Goal: Transaction & Acquisition: Purchase product/service

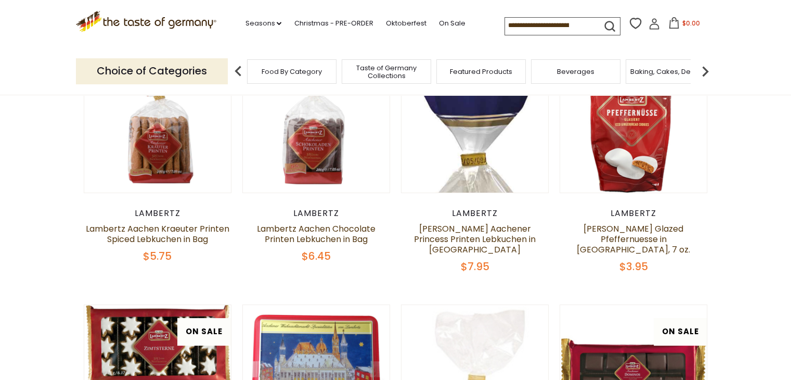
scroll to position [250, 0]
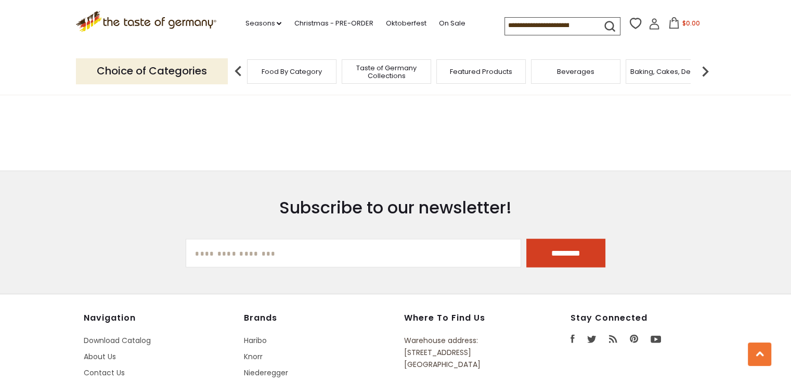
scroll to position [2517, 0]
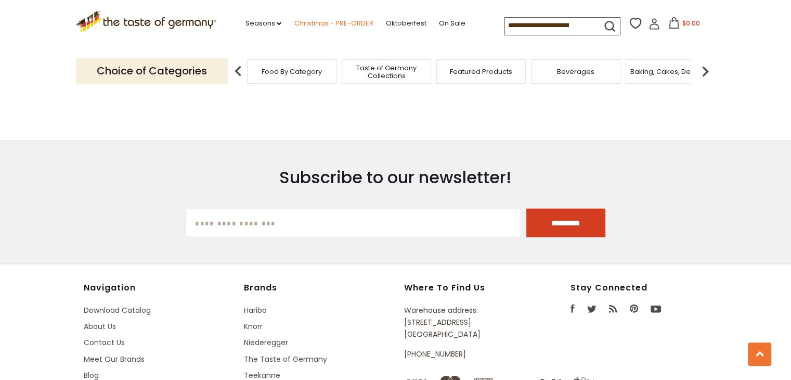
click at [319, 22] on link "Christmas - PRE-ORDER" at bounding box center [333, 23] width 79 height 11
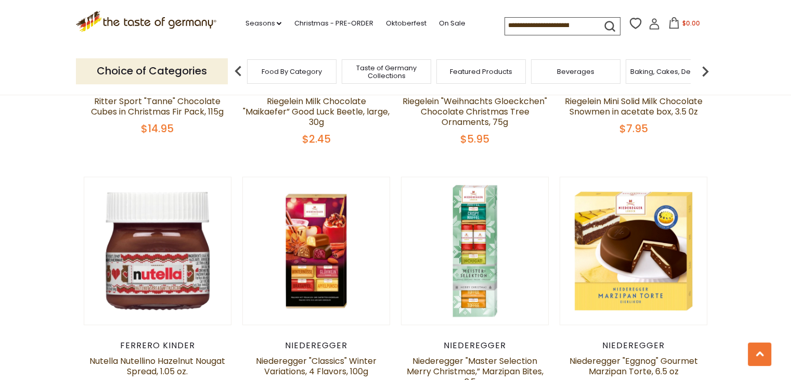
scroll to position [2059, 0]
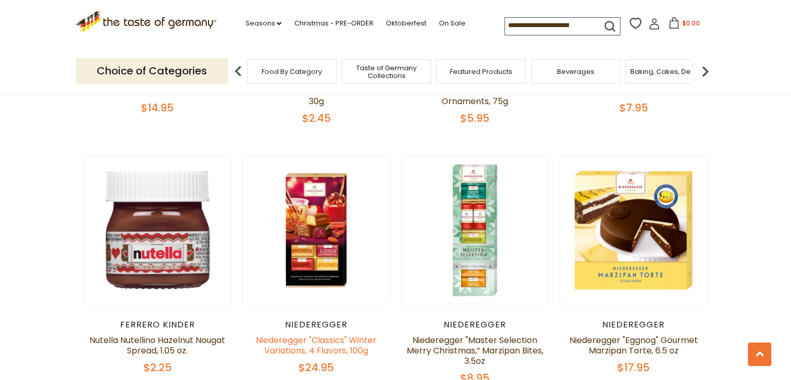
click at [296, 334] on link "Niederegger "Classics" Winter Variations, 4 Flavors, 100g" at bounding box center [316, 345] width 121 height 22
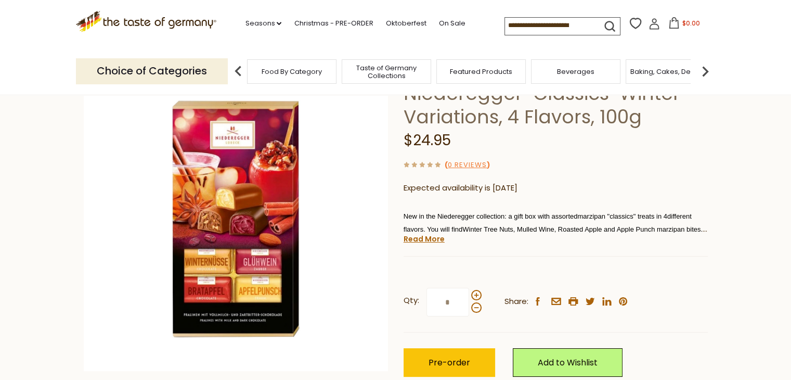
scroll to position [103, 0]
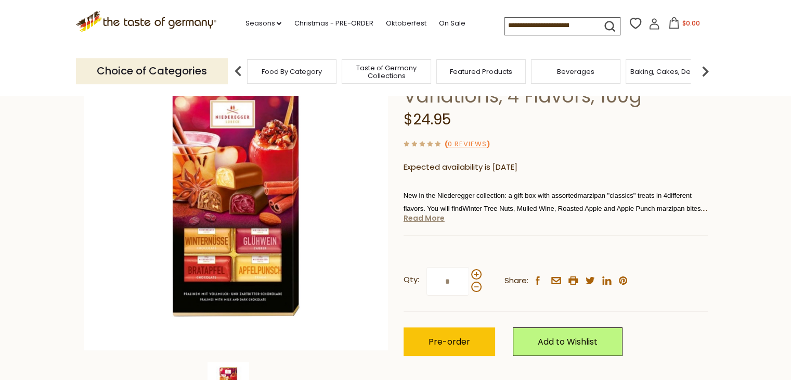
click at [418, 218] on link "Read More" at bounding box center [424, 218] width 41 height 10
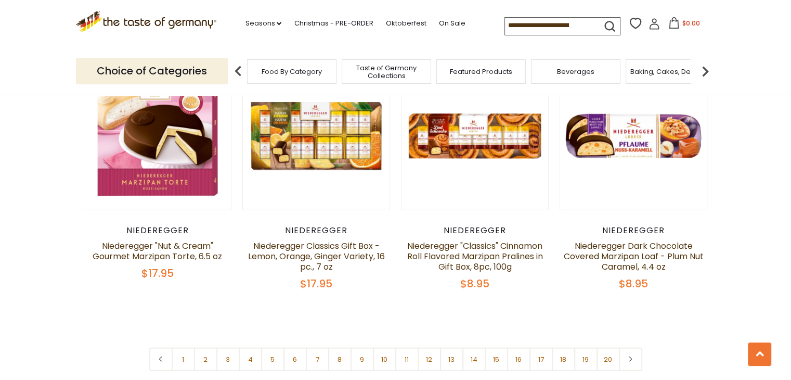
scroll to position [2392, 0]
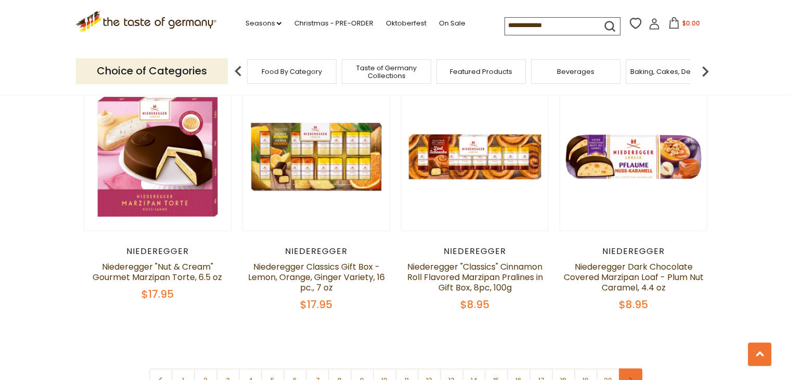
click at [627, 368] on link at bounding box center [630, 379] width 23 height 23
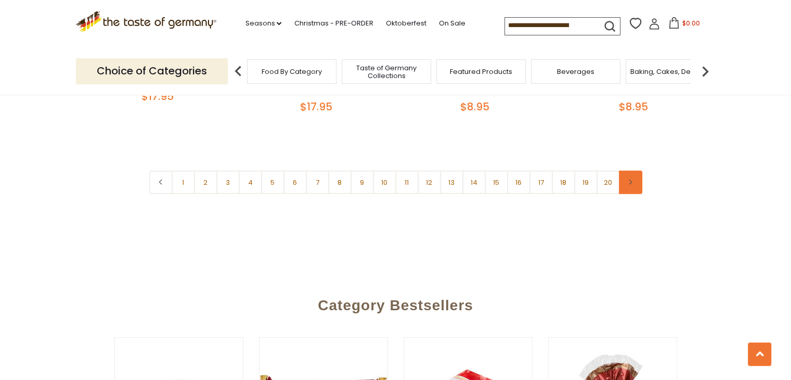
scroll to position [2621, 0]
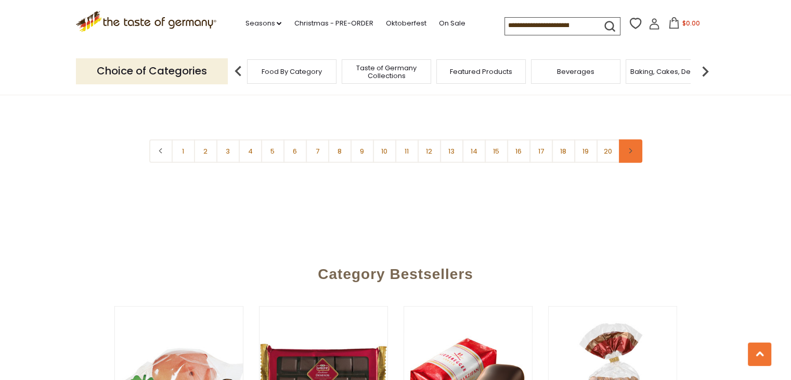
click at [627, 139] on link at bounding box center [630, 150] width 23 height 23
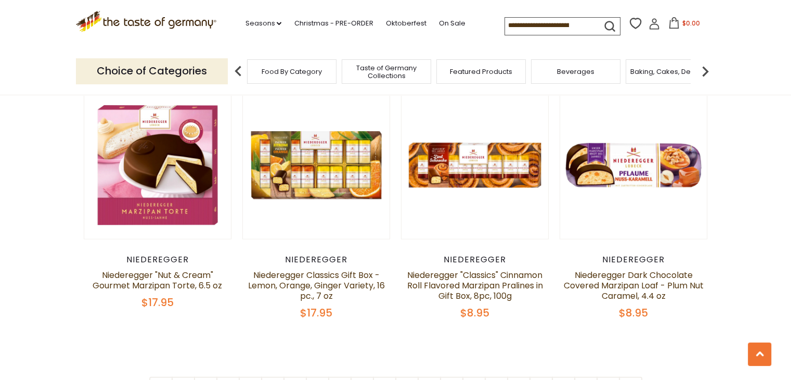
scroll to position [2486, 0]
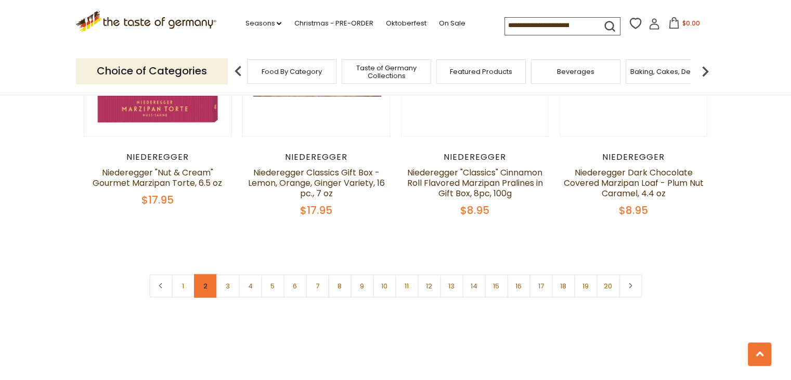
click at [200, 274] on link "2" at bounding box center [205, 285] width 23 height 23
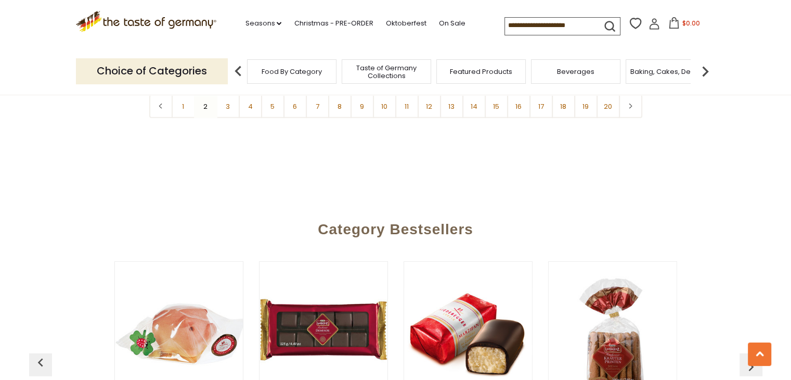
scroll to position [2470, 0]
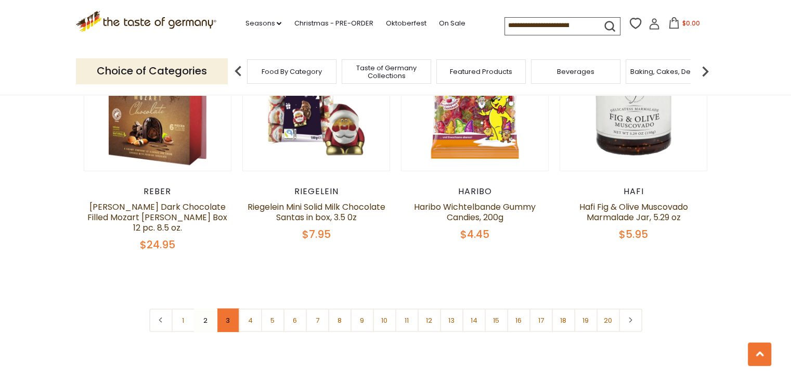
click at [225, 308] on link "3" at bounding box center [227, 319] width 23 height 23
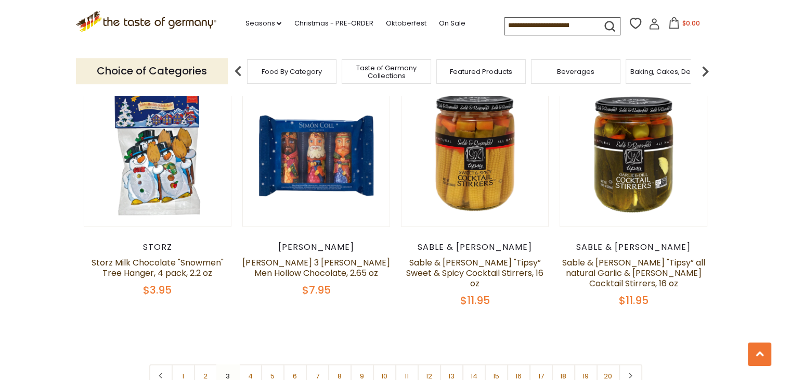
scroll to position [2403, 0]
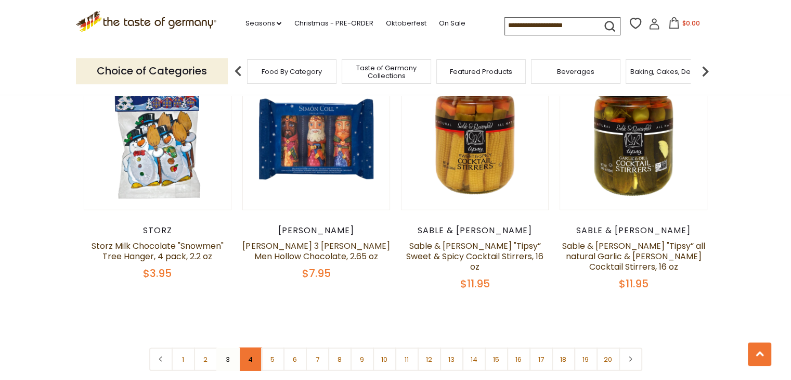
click at [250, 347] on link "4" at bounding box center [250, 358] width 23 height 23
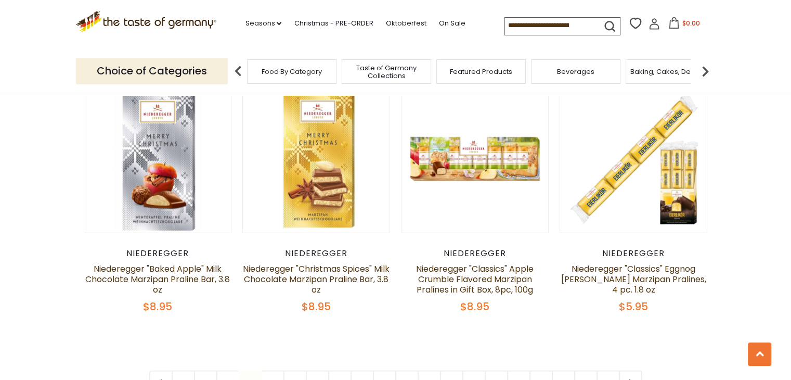
scroll to position [2405, 0]
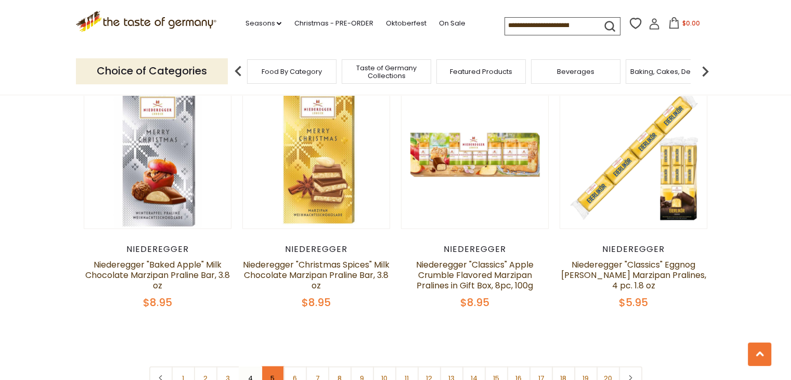
click at [275, 366] on link "5" at bounding box center [272, 377] width 23 height 23
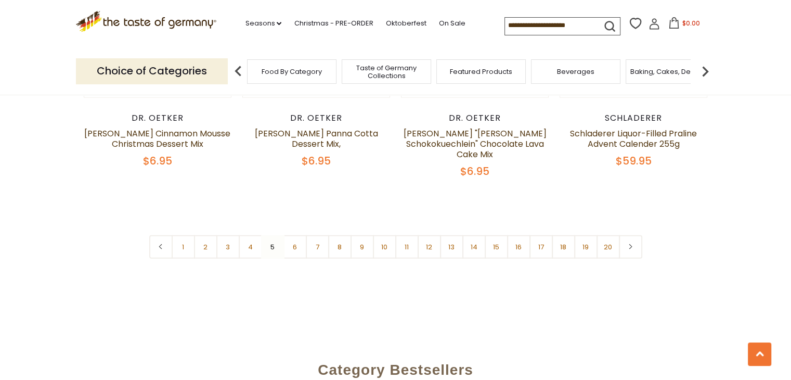
scroll to position [2564, 0]
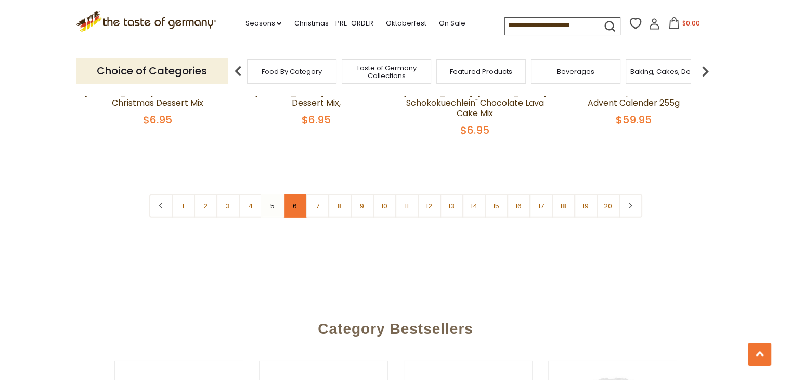
click at [295, 198] on link "6" at bounding box center [294, 205] width 23 height 23
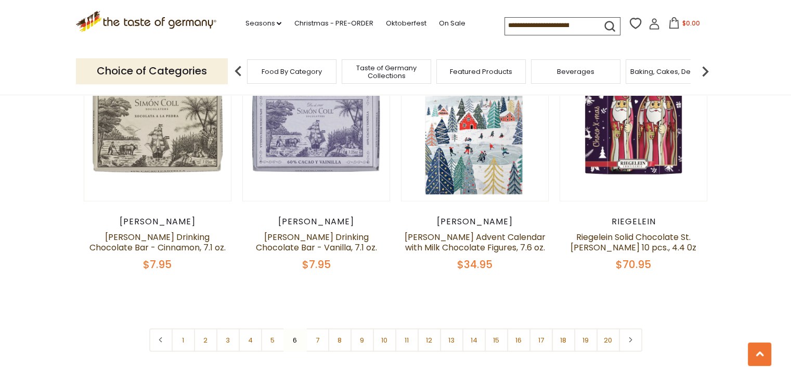
scroll to position [2423, 0]
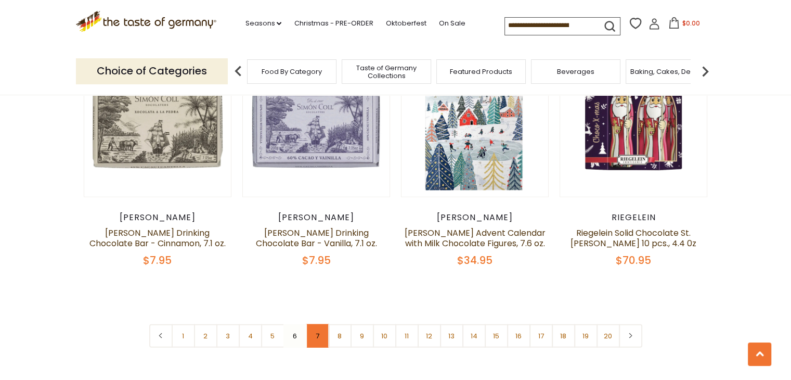
click at [318, 324] on link "7" at bounding box center [317, 335] width 23 height 23
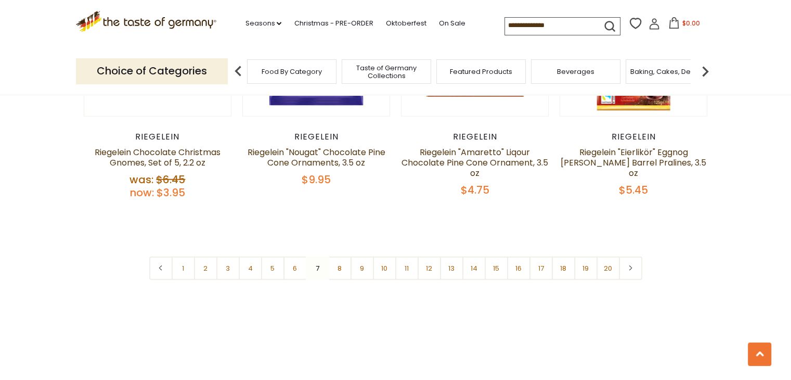
scroll to position [2533, 0]
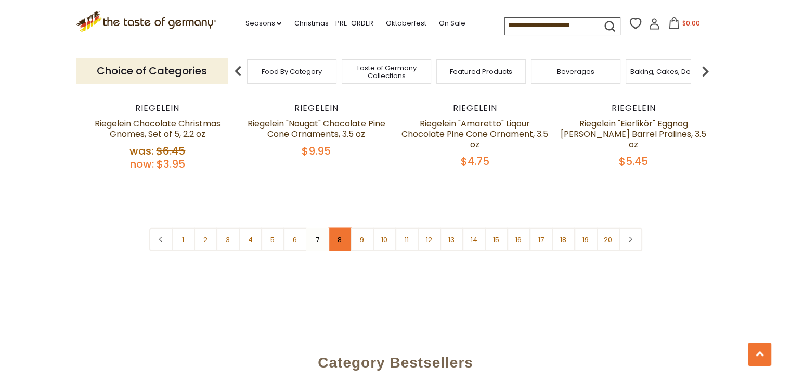
click at [339, 228] on link "8" at bounding box center [339, 239] width 23 height 23
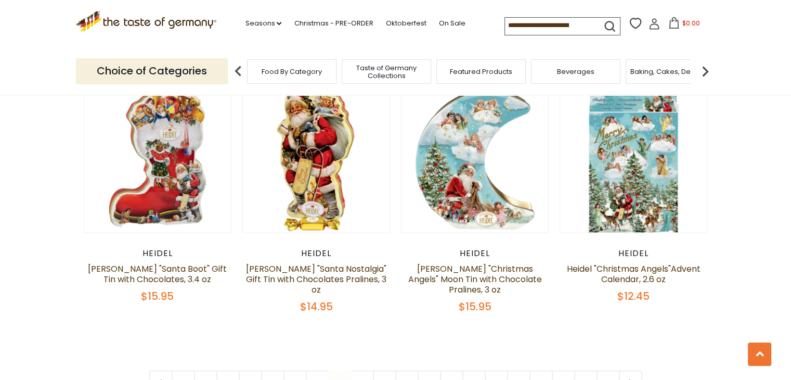
scroll to position [2412, 0]
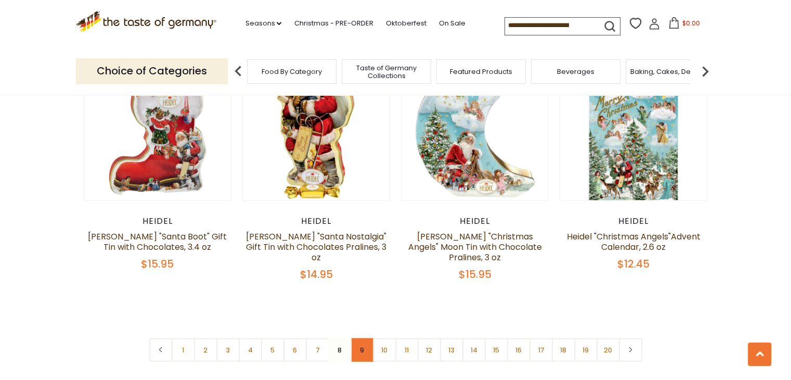
click at [360, 338] on link "9" at bounding box center [362, 349] width 23 height 23
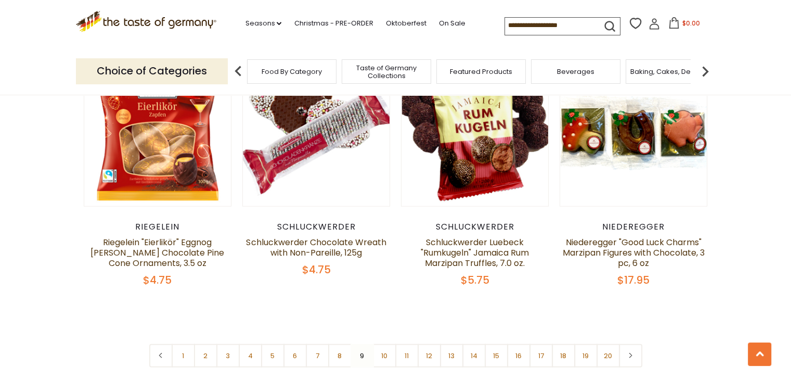
scroll to position [2455, 0]
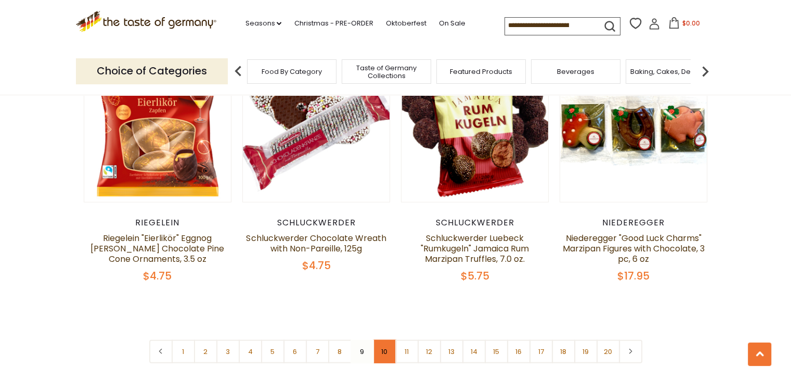
click at [381, 340] on link "10" at bounding box center [384, 351] width 23 height 23
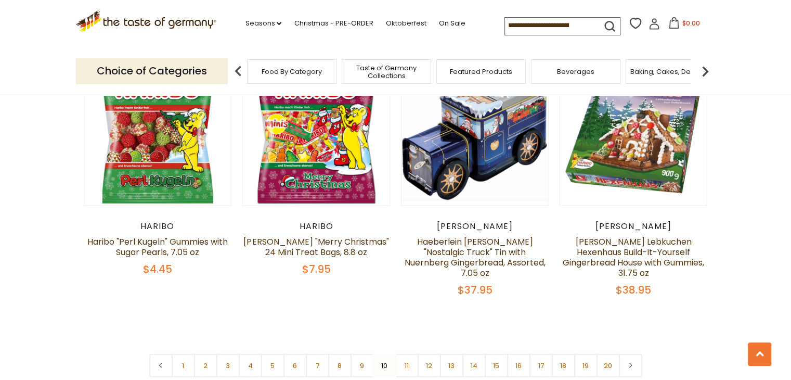
scroll to position [2461, 0]
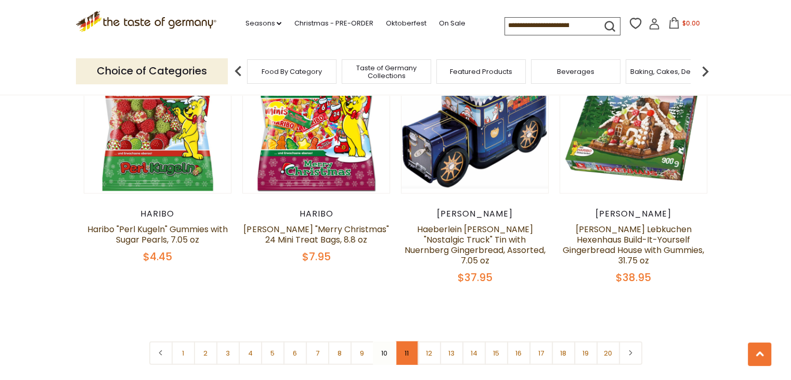
click at [404, 341] on link "11" at bounding box center [406, 352] width 23 height 23
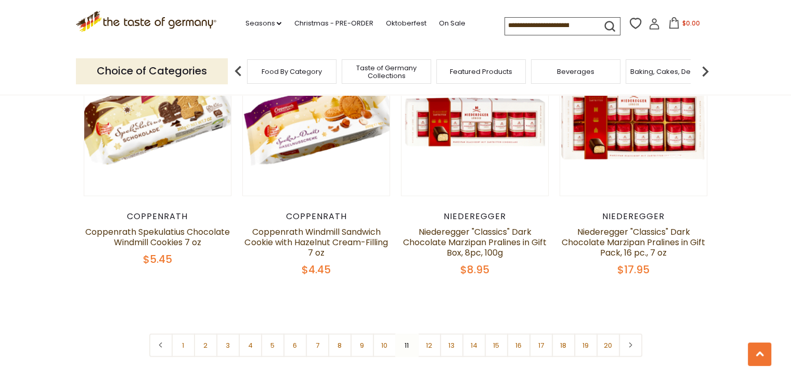
scroll to position [2433, 0]
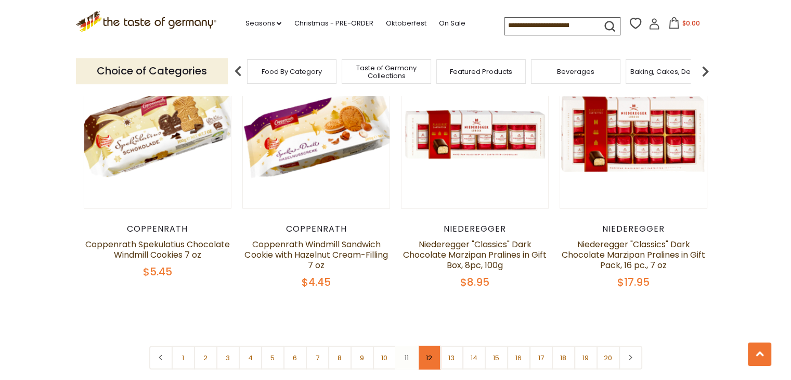
click at [433, 348] on link "12" at bounding box center [429, 357] width 23 height 23
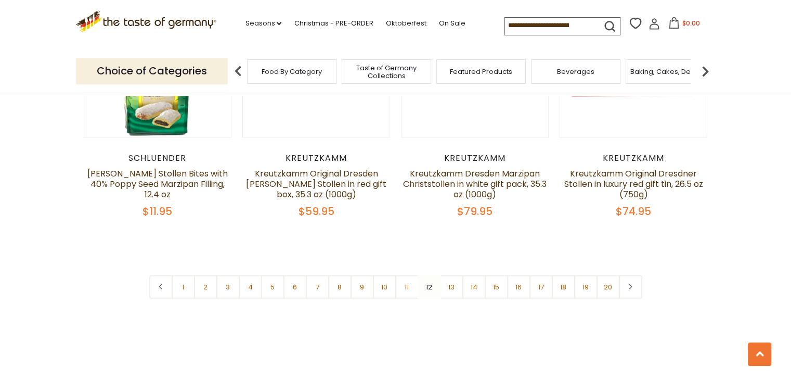
scroll to position [2492, 0]
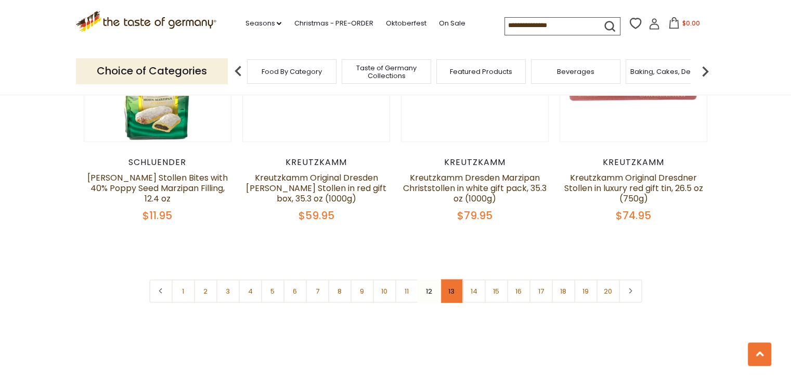
click at [451, 279] on link "13" at bounding box center [451, 290] width 23 height 23
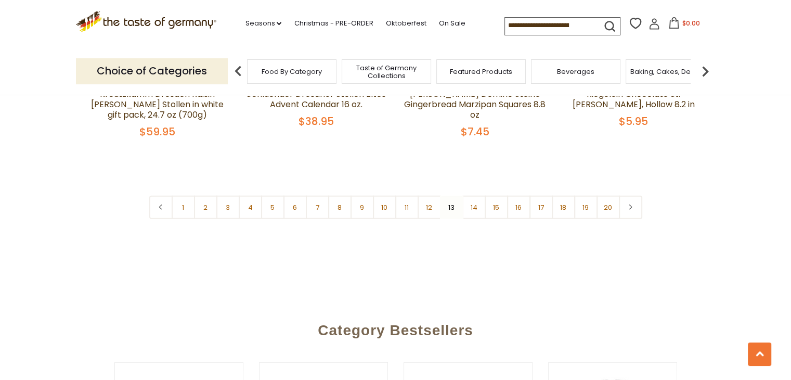
scroll to position [2619, 0]
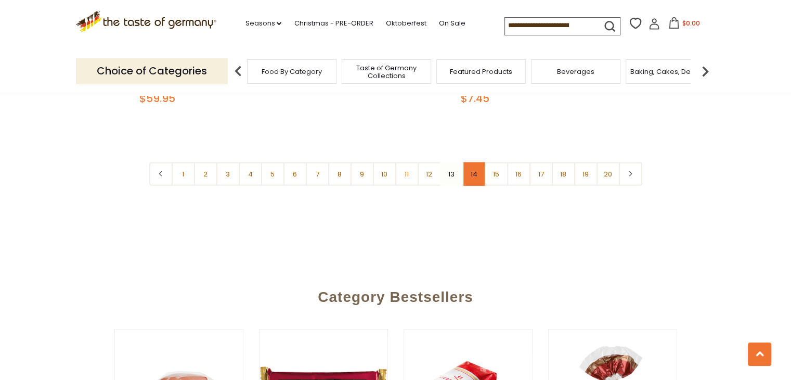
click at [470, 165] on link "14" at bounding box center [473, 173] width 23 height 23
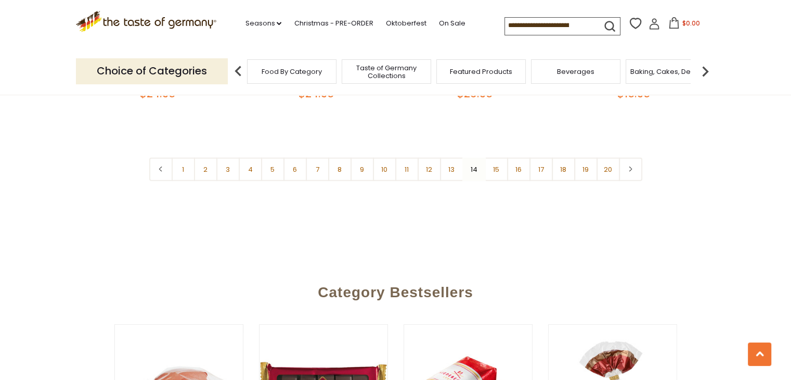
scroll to position [2662, 0]
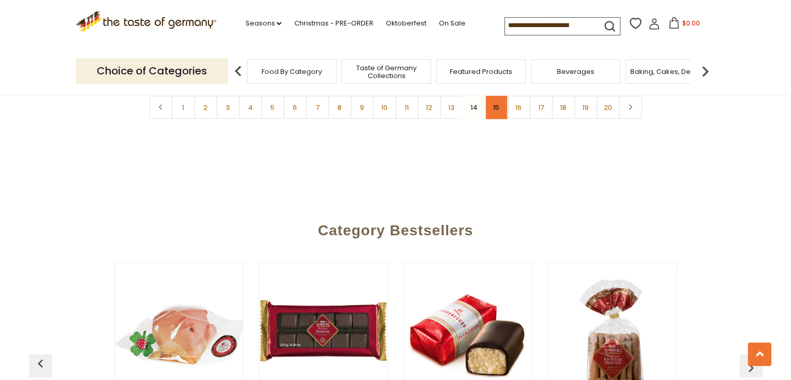
click at [502, 101] on link "15" at bounding box center [496, 107] width 23 height 23
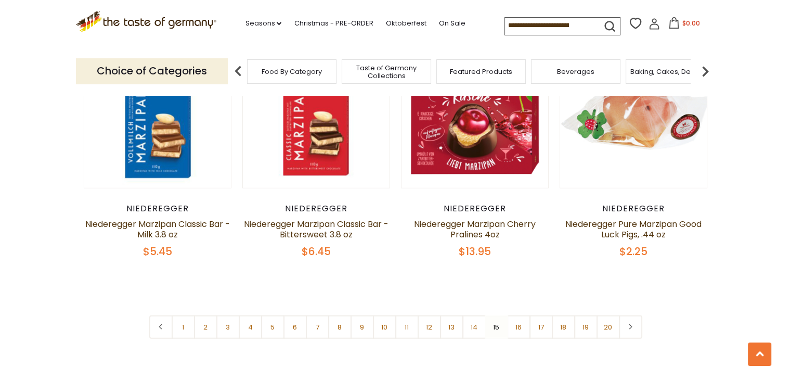
scroll to position [2468, 0]
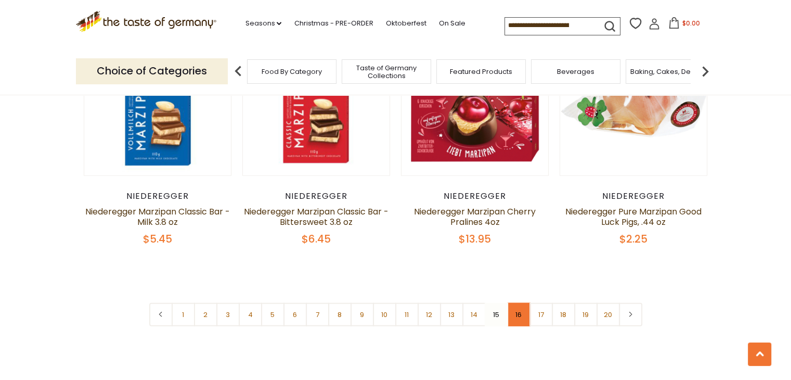
click at [514, 303] on link "16" at bounding box center [518, 314] width 23 height 23
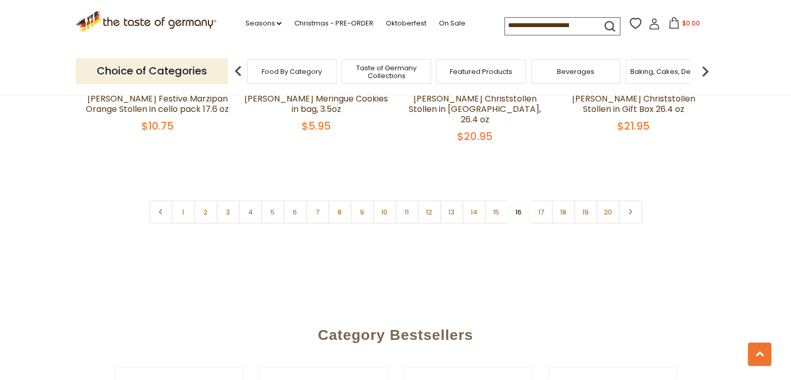
scroll to position [2547, 0]
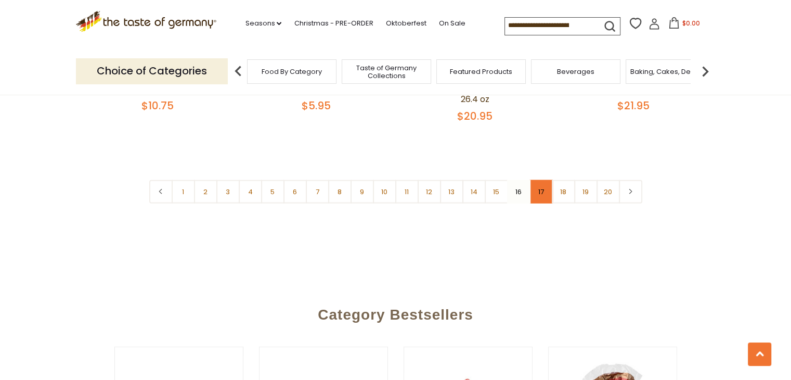
click at [543, 180] on link "17" at bounding box center [540, 191] width 23 height 23
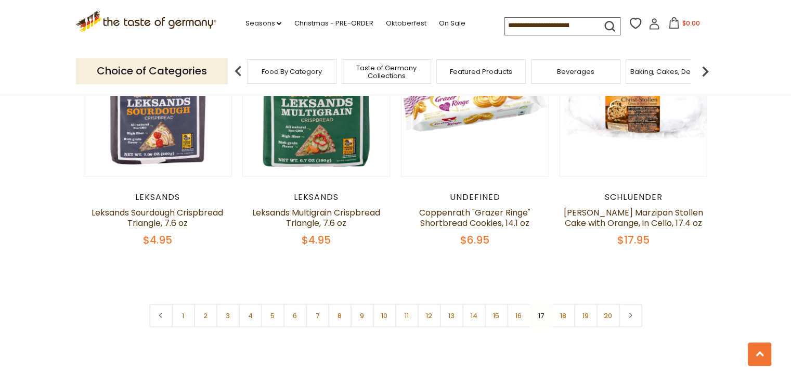
scroll to position [2430, 0]
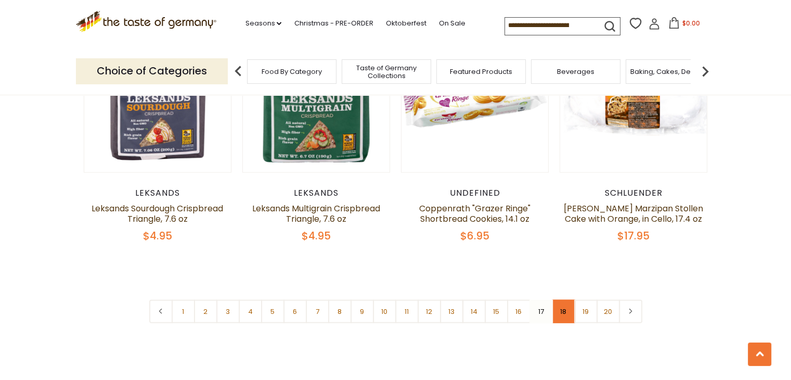
click at [566, 300] on link "18" at bounding box center [563, 311] width 23 height 23
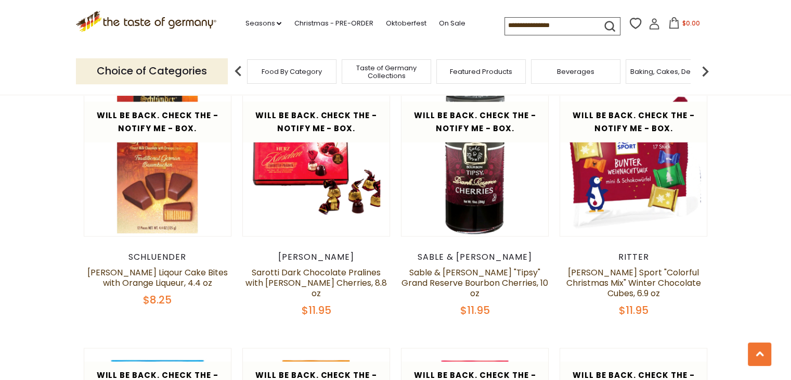
scroll to position [1884, 0]
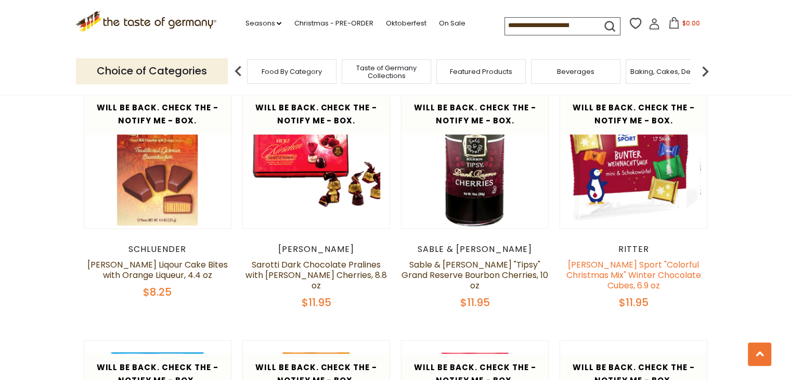
click at [601, 258] on link "[PERSON_NAME] Sport "Colorful Christmas Mix" Winter Chocolate Cubes, 6.9 oz" at bounding box center [633, 274] width 135 height 33
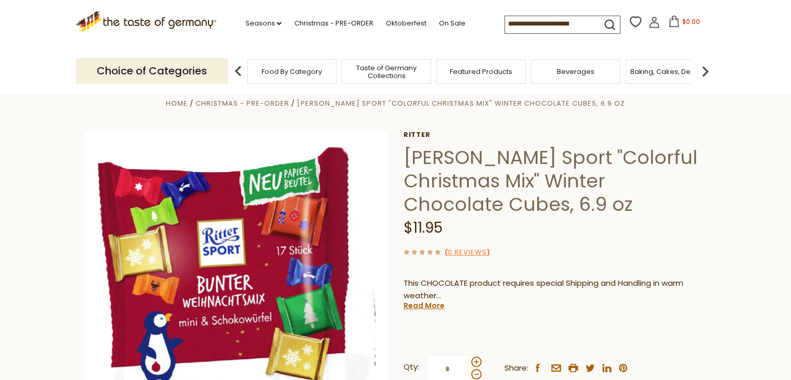
click at [41, 237] on section "Home Christmas - PRE-ORDER [PERSON_NAME] Sport "Colorful Christmas Mix" Winter …" at bounding box center [395, 336] width 791 height 520
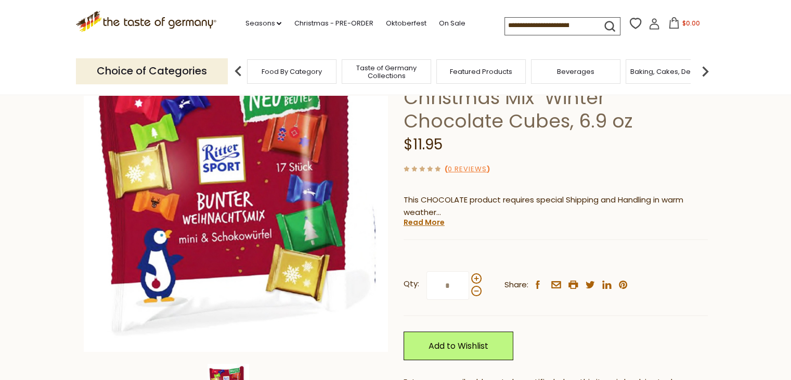
scroll to position [229, 0]
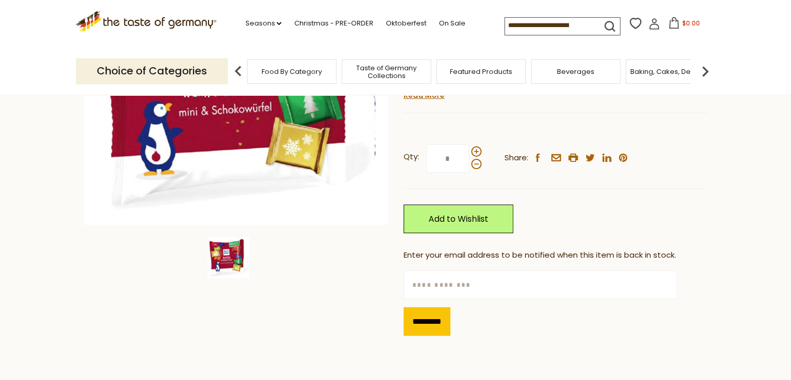
click at [483, 284] on input "text" at bounding box center [541, 284] width 274 height 29
